Goal: Information Seeking & Learning: Learn about a topic

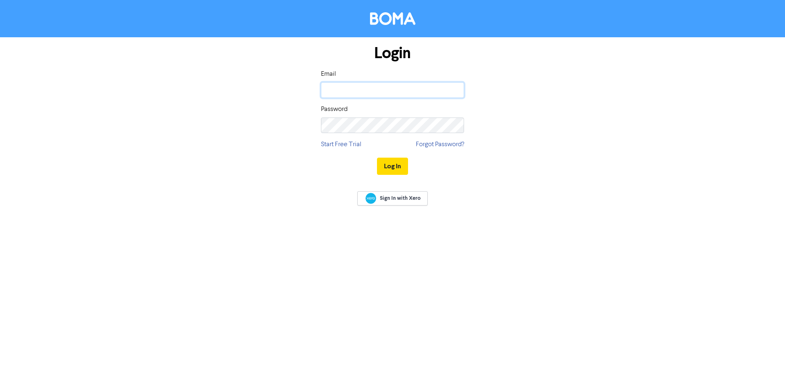
type input "[EMAIL_ADDRESS][DOMAIN_NAME]"
click at [387, 165] on button "Log In" at bounding box center [392, 166] width 31 height 17
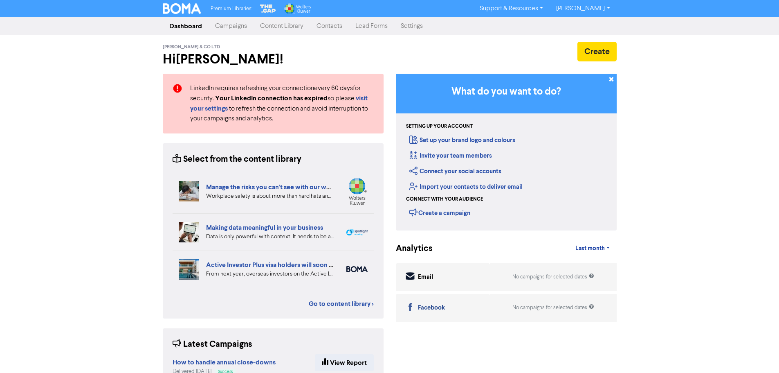
click at [270, 27] on link "Content Library" at bounding box center [282, 26] width 56 height 16
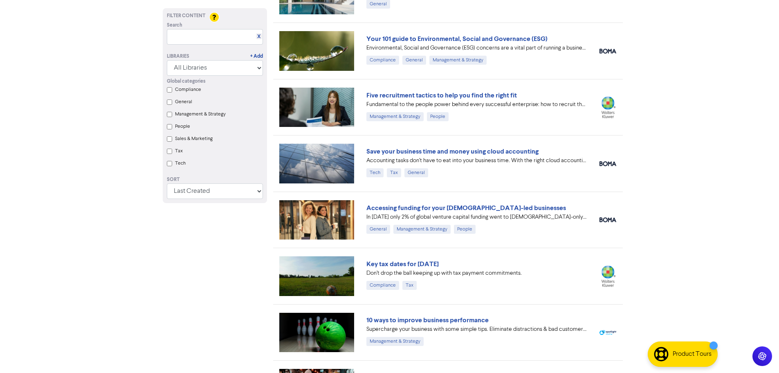
scroll to position [205, 0]
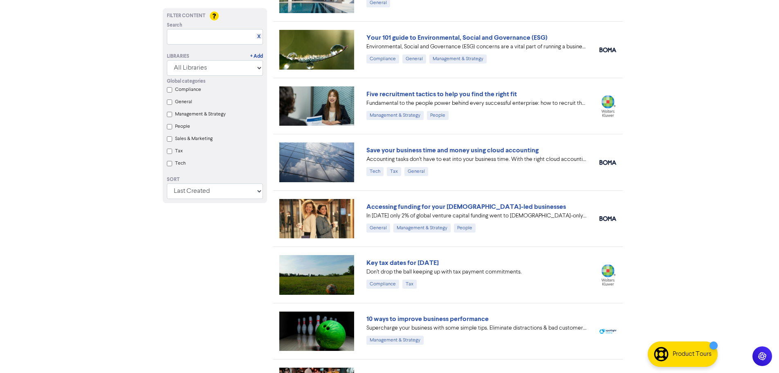
click at [409, 263] on link "Key tax dates for [DATE]" at bounding box center [403, 263] width 72 height 8
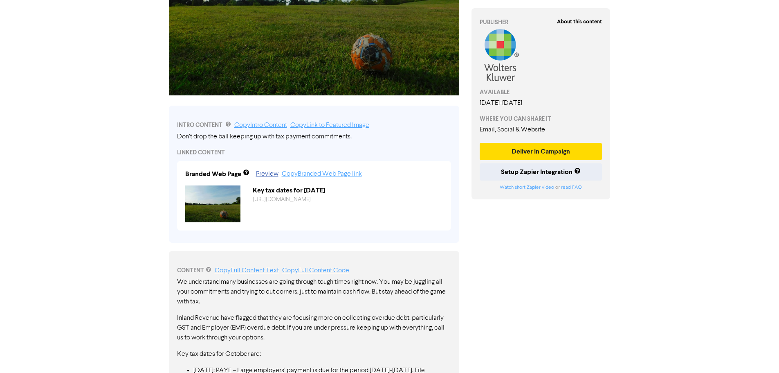
scroll to position [286, 0]
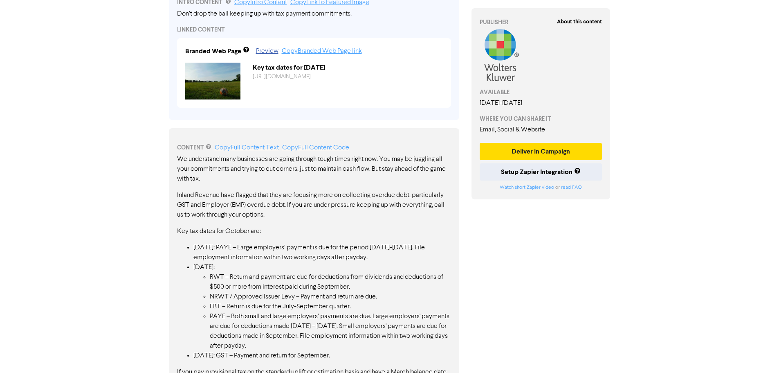
drag, startPoint x: 182, startPoint y: 243, endPoint x: 302, endPoint y: 289, distance: 129.4
click at [358, 299] on ul "[DATE]: PAYE – Large employers’ payment is due for the period [DATE]-[DATE]. Fi…" at bounding box center [314, 302] width 274 height 118
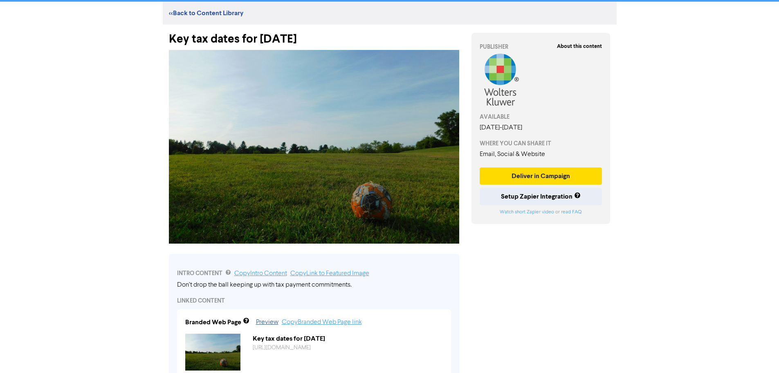
scroll to position [0, 0]
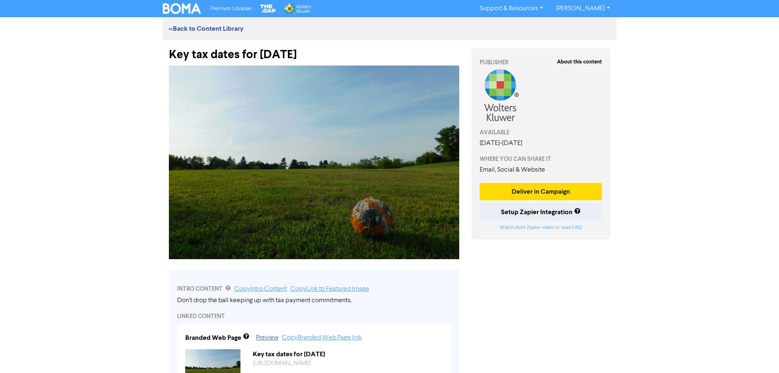
click at [200, 27] on link "<< Back to Content Library" at bounding box center [206, 29] width 74 height 8
